Goal: Task Accomplishment & Management: Manage account settings

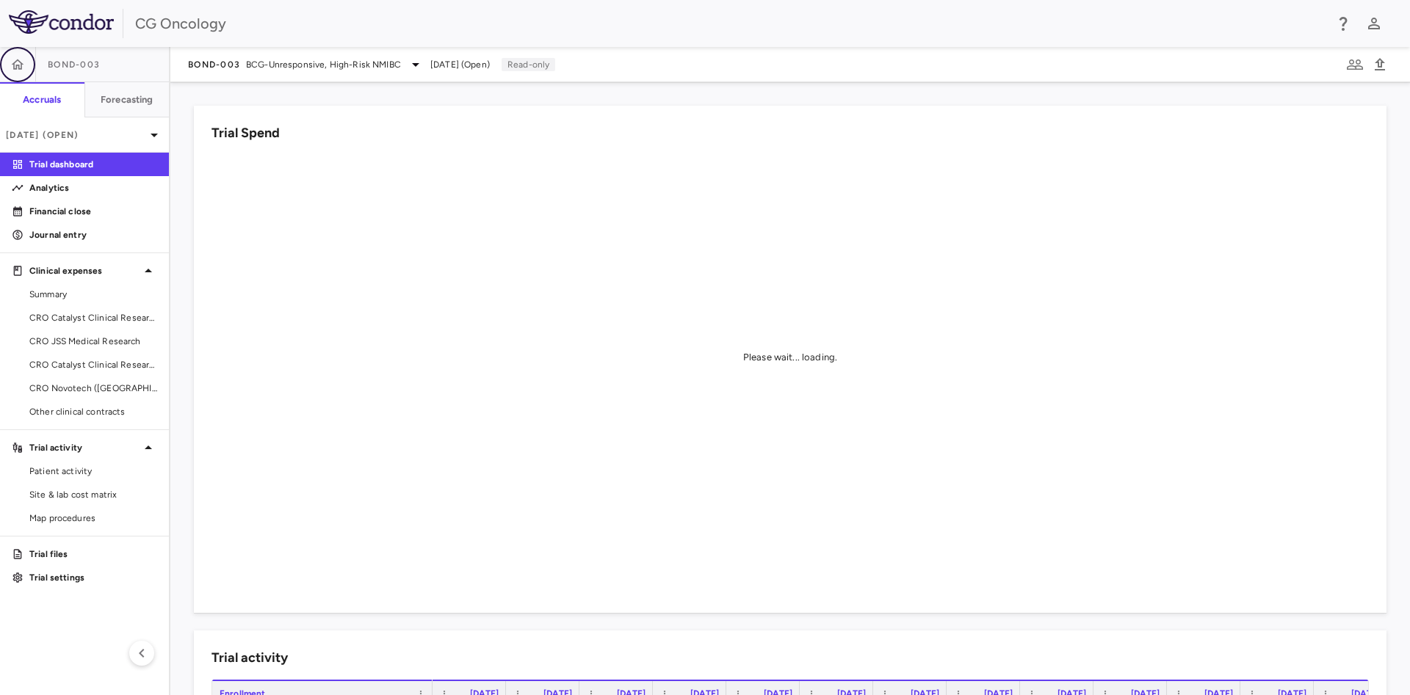
click at [22, 54] on button "button" at bounding box center [17, 64] width 35 height 35
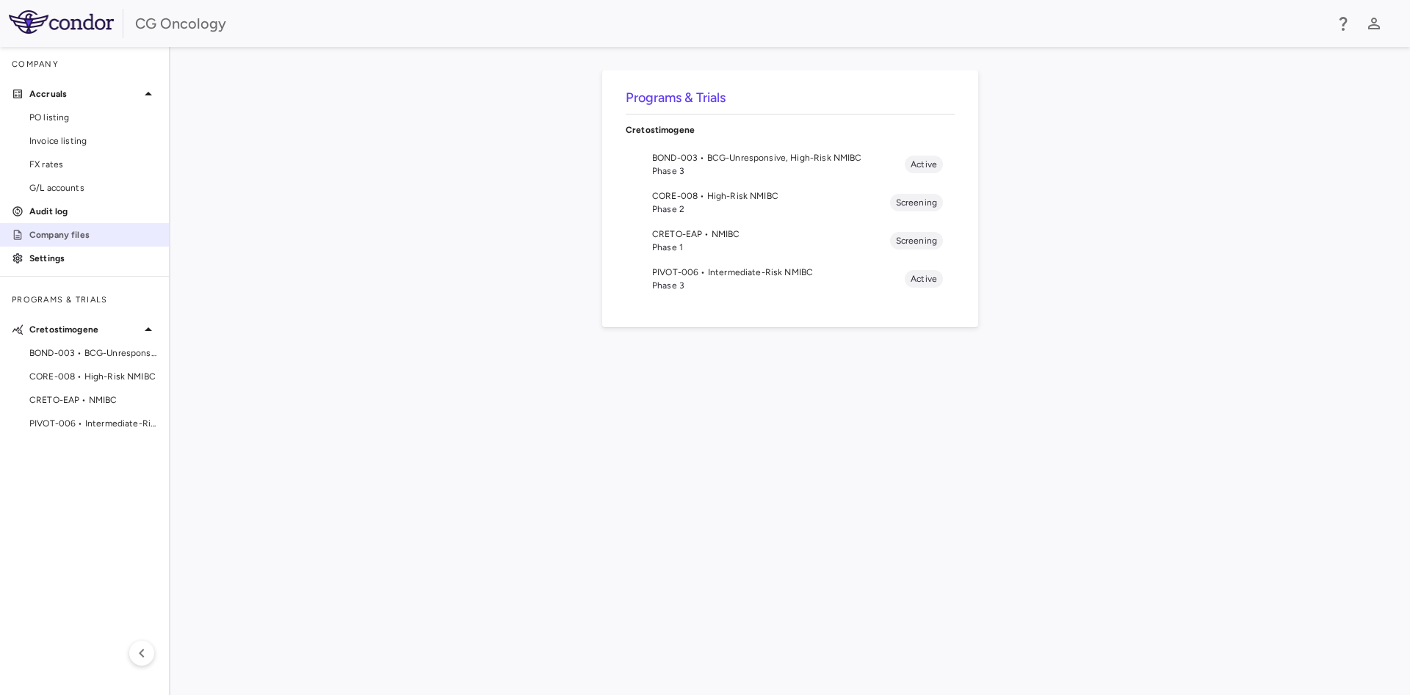
click at [70, 240] on p "Company files" at bounding box center [93, 234] width 128 height 13
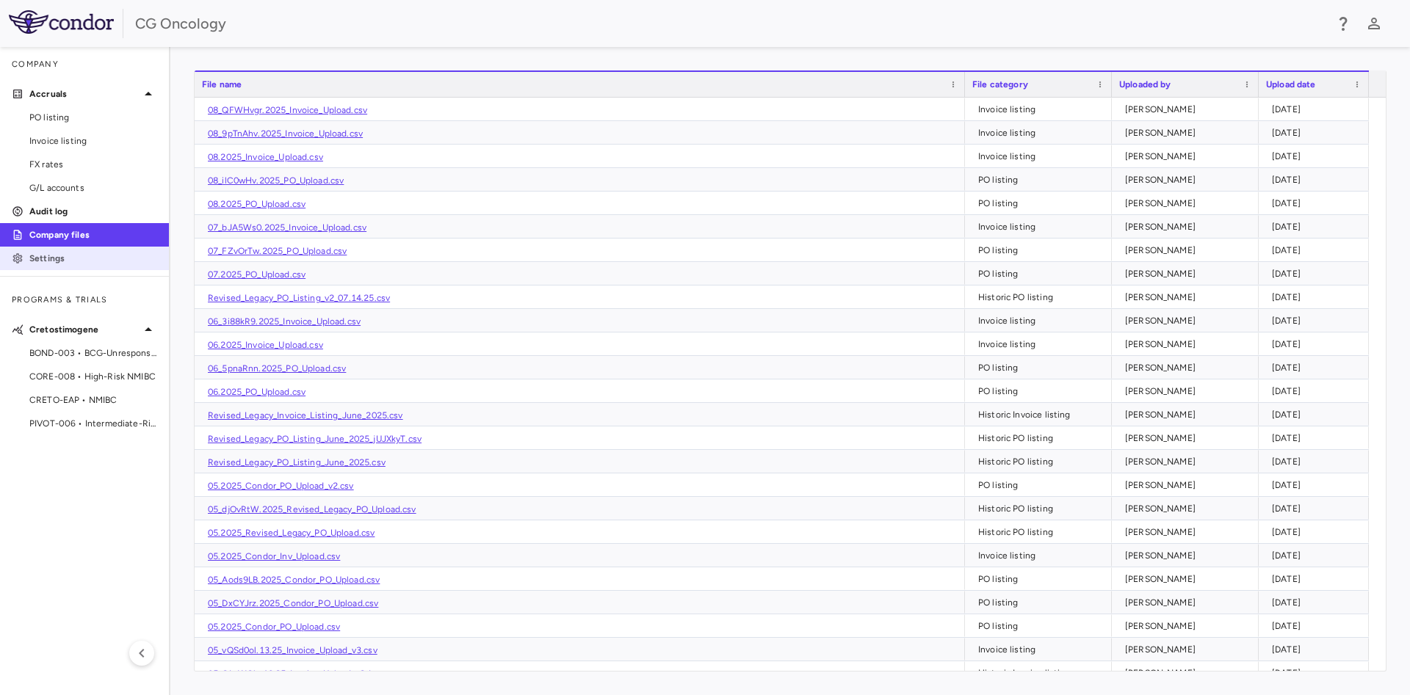
click at [70, 258] on p "Settings" at bounding box center [93, 258] width 128 height 13
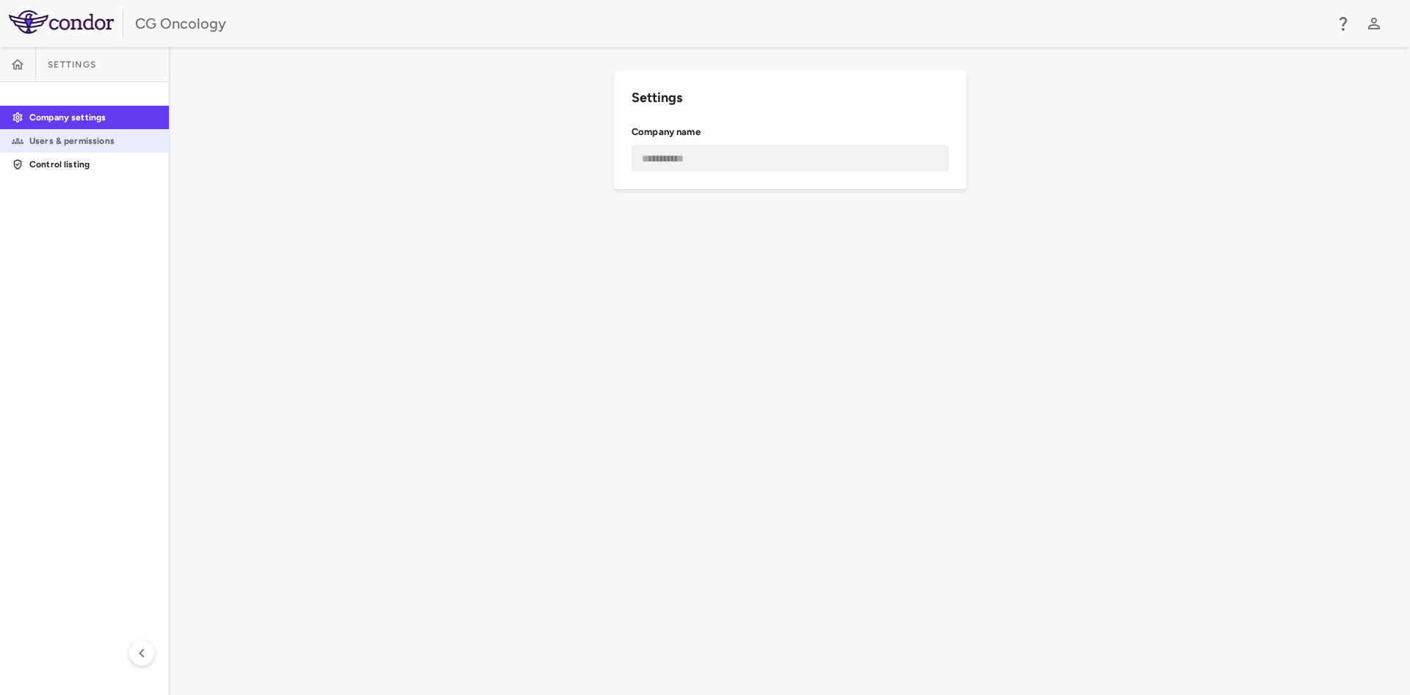
click at [70, 139] on p "Users & permissions" at bounding box center [93, 140] width 128 height 13
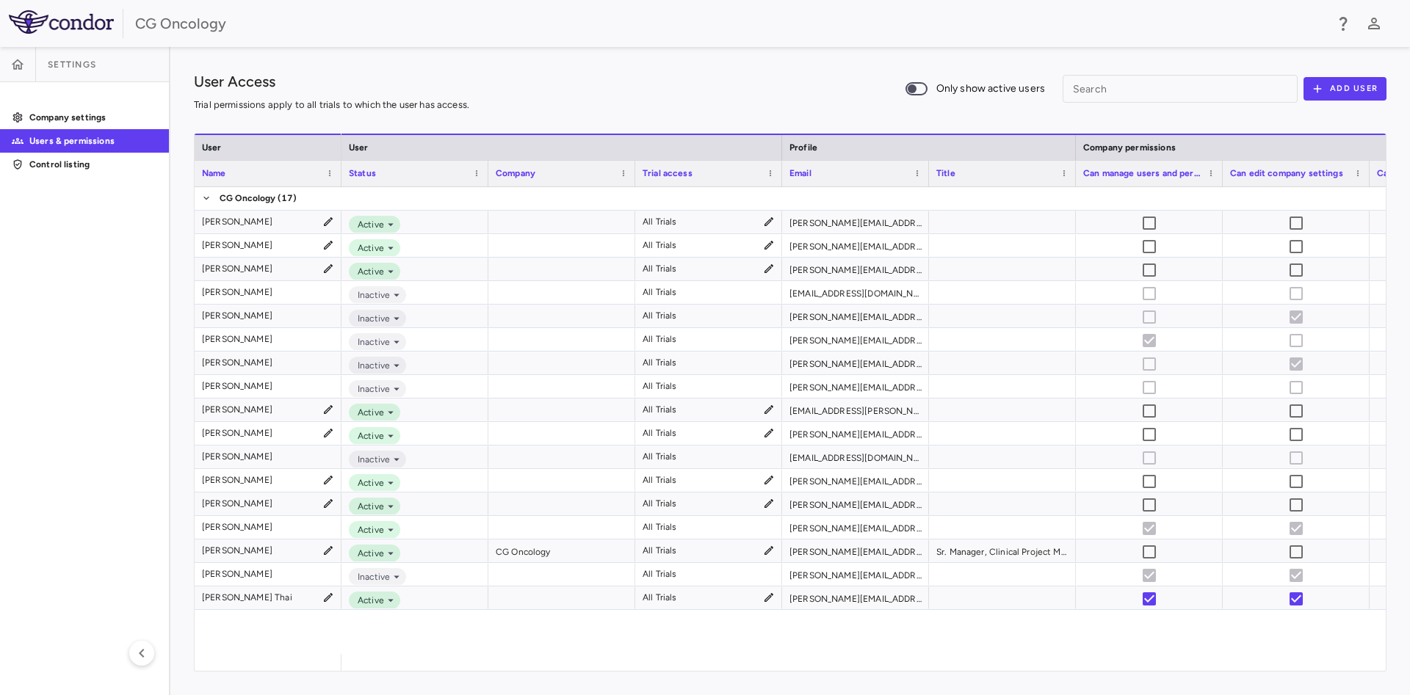
click at [595, 62] on div "User Access Trial permissions apply to all trials to which the user has access.…" at bounding box center [789, 371] width 1239 height 648
click at [642, 82] on div "User Access Trial permissions apply to all trials to which the user has access.…" at bounding box center [790, 88] width 1192 height 37
